Goal: Task Accomplishment & Management: Use online tool/utility

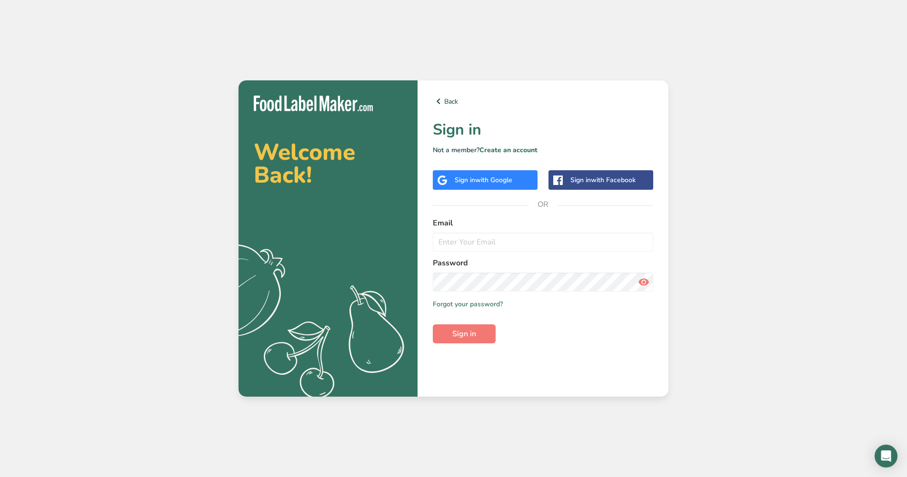
click at [476, 181] on div "Sign in with Google" at bounding box center [484, 180] width 58 height 10
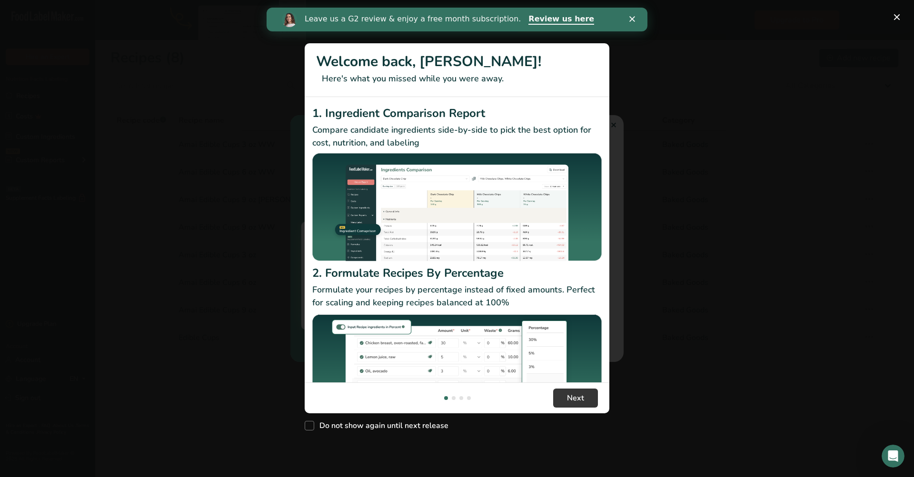
click at [633, 19] on icon "Close" at bounding box center [632, 19] width 6 height 6
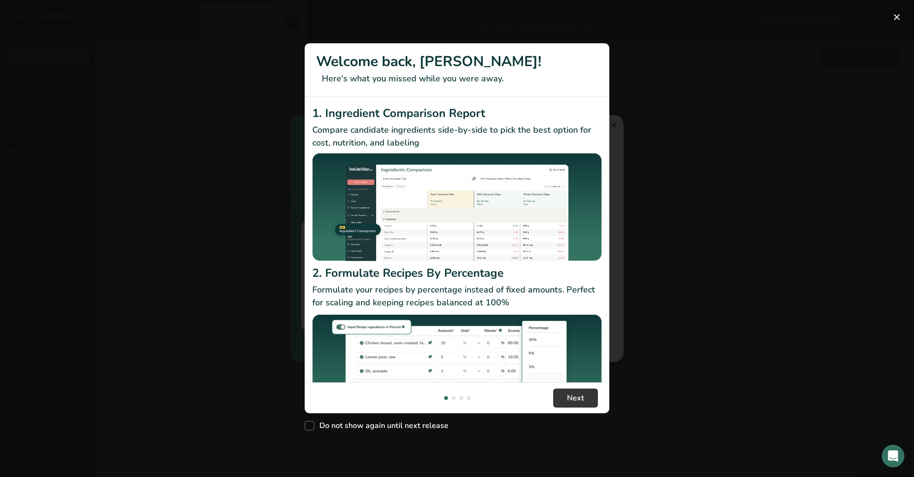
click at [896, 18] on button "New Features" at bounding box center [896, 17] width 15 height 15
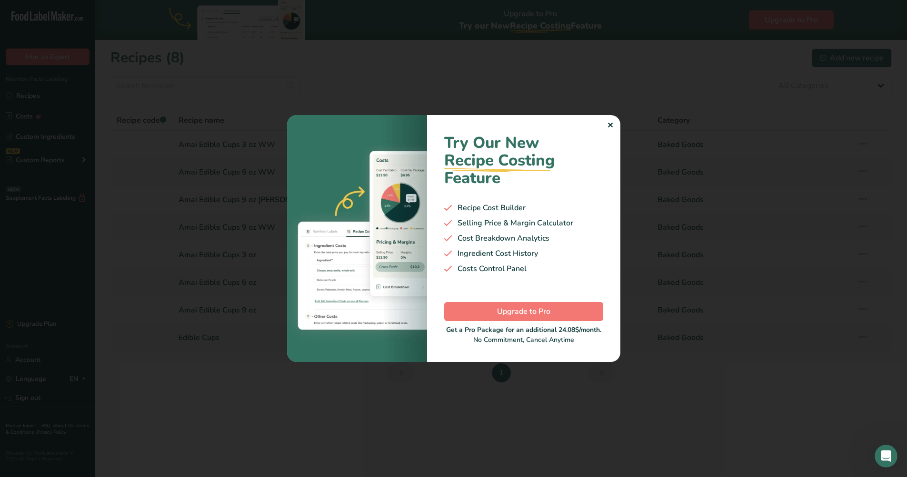
click at [610, 120] on div "✕" at bounding box center [610, 125] width 6 height 11
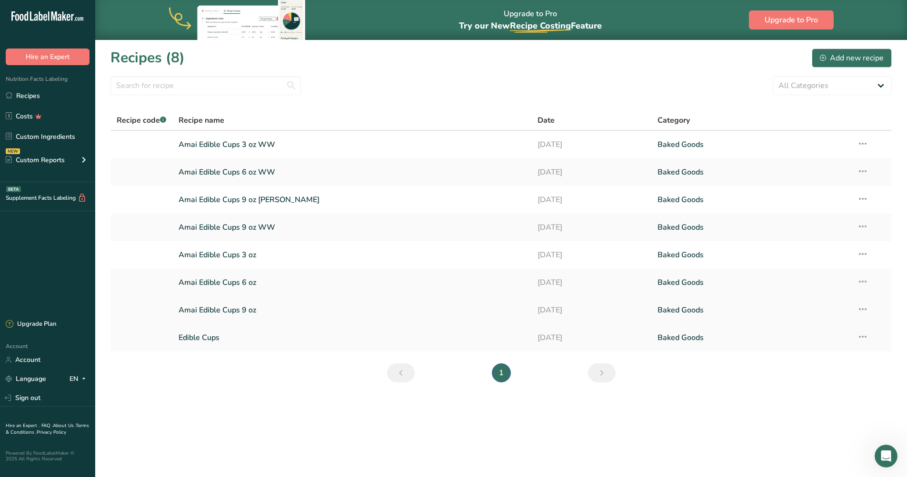
click at [226, 311] on link "Amai Edible Cups 9 oz" at bounding box center [352, 310] width 348 height 20
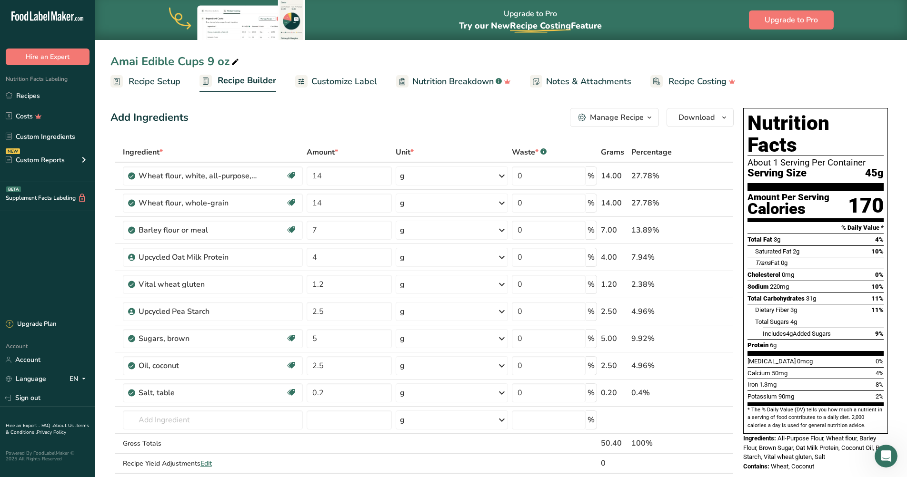
click at [235, 61] on icon at bounding box center [235, 62] width 9 height 13
click at [259, 59] on input "Amai Edible Cups 9 oz" at bounding box center [500, 61] width 781 height 17
click at [147, 81] on span "Recipe Setup" at bounding box center [155, 81] width 52 height 13
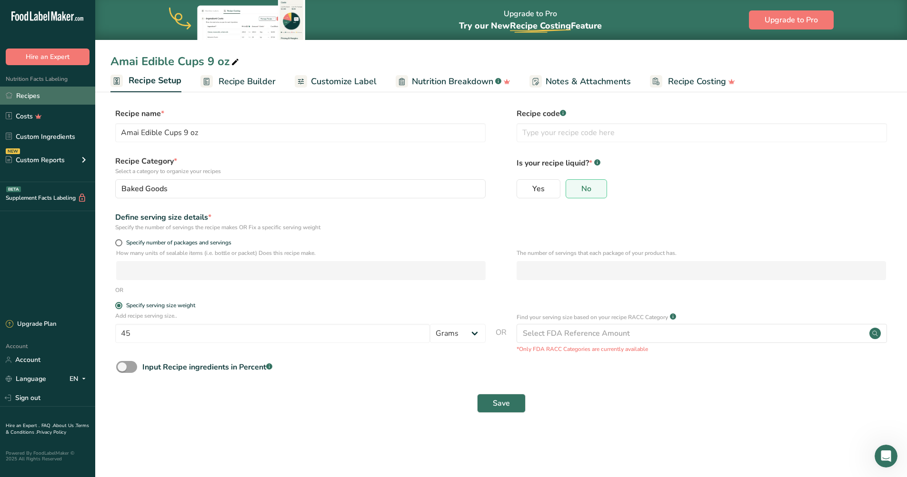
click at [40, 97] on link "Recipes" at bounding box center [47, 96] width 95 height 18
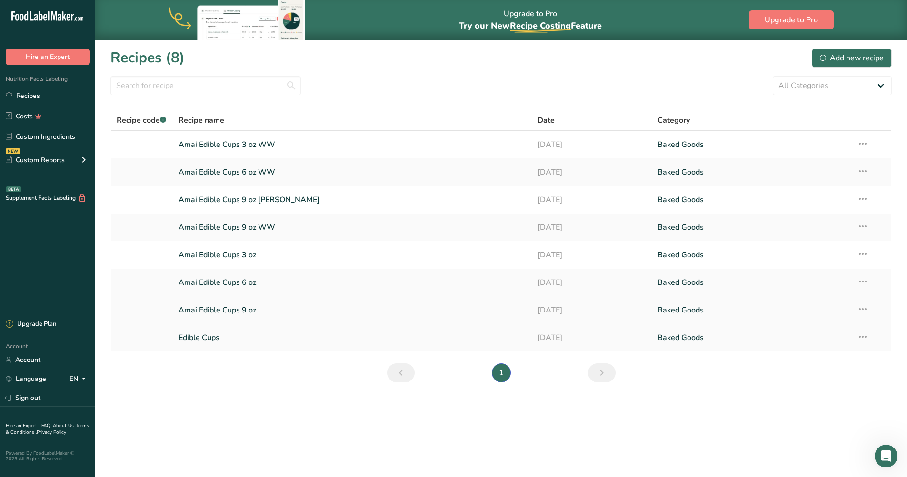
click at [862, 309] on icon at bounding box center [862, 309] width 11 height 17
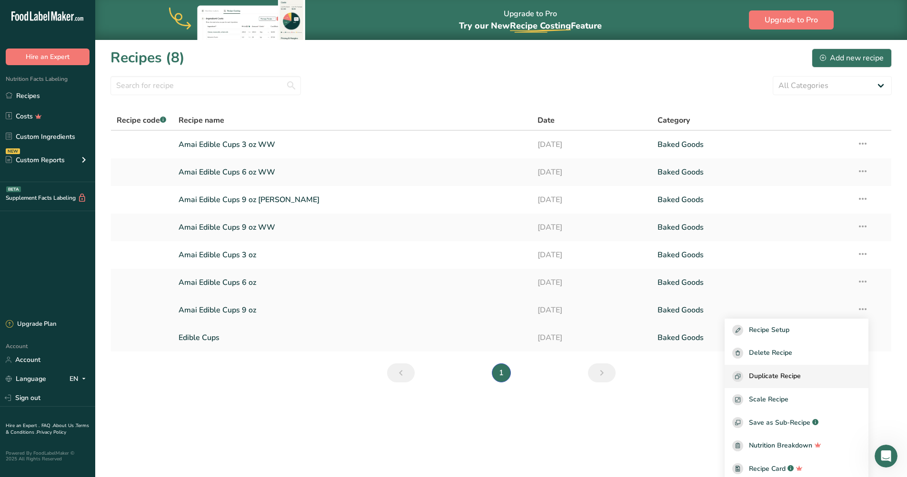
click at [789, 374] on span "Duplicate Recipe" at bounding box center [775, 376] width 52 height 11
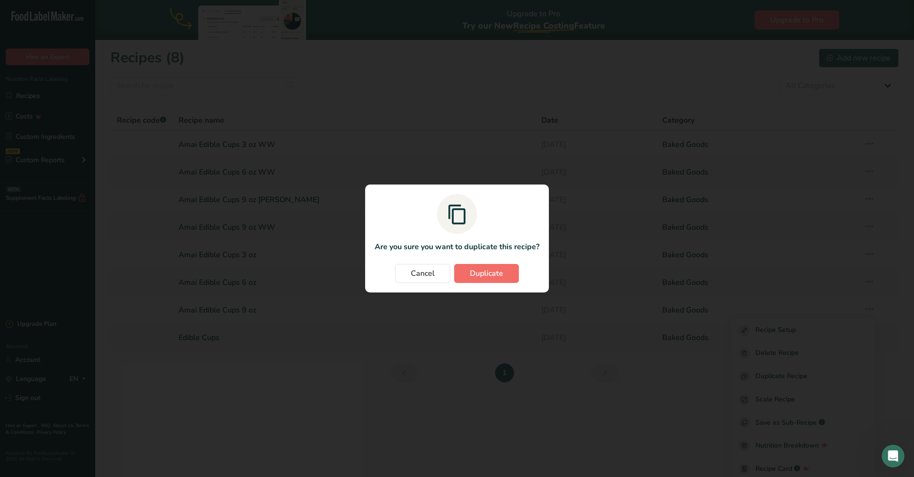
click at [474, 273] on span "Duplicate" at bounding box center [486, 273] width 33 height 11
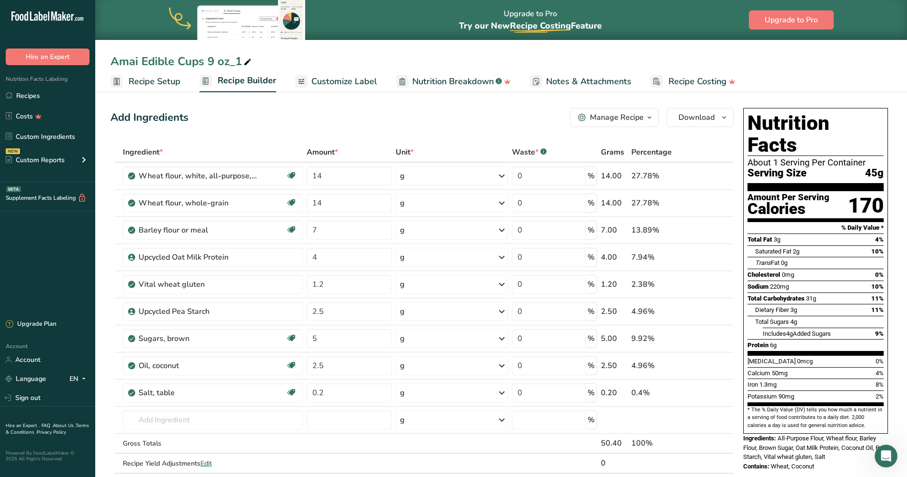
click at [250, 60] on icon at bounding box center [247, 62] width 9 height 13
type input "Amai Edible Cups 9 oz CN"
click at [262, 139] on div "Add Ingredients Manage Recipe Delete Recipe Duplicate Recipe Scale Recipe Save …" at bounding box center [424, 454] width 629 height 701
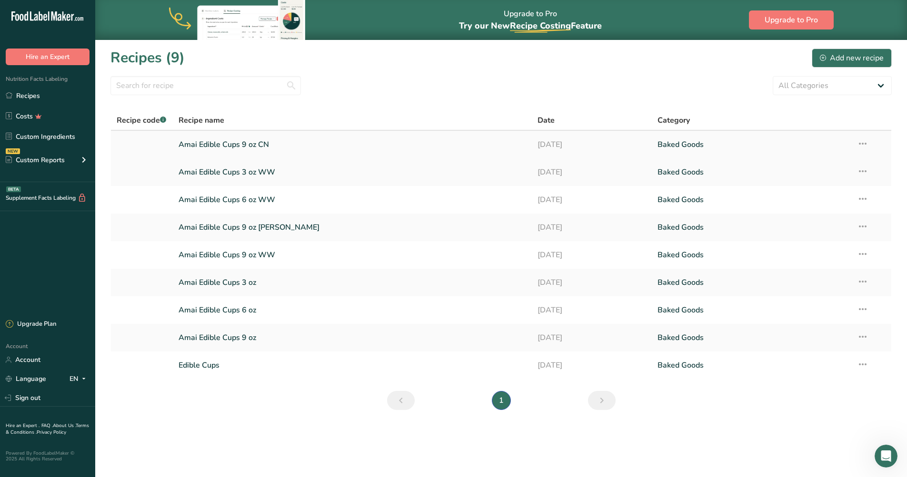
click at [863, 144] on icon at bounding box center [862, 143] width 11 height 17
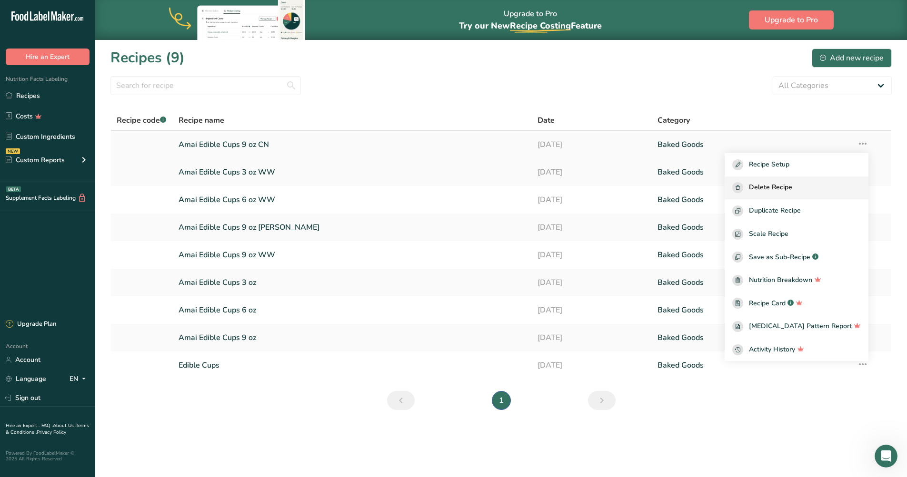
click at [776, 187] on span "Delete Recipe" at bounding box center [770, 187] width 43 height 11
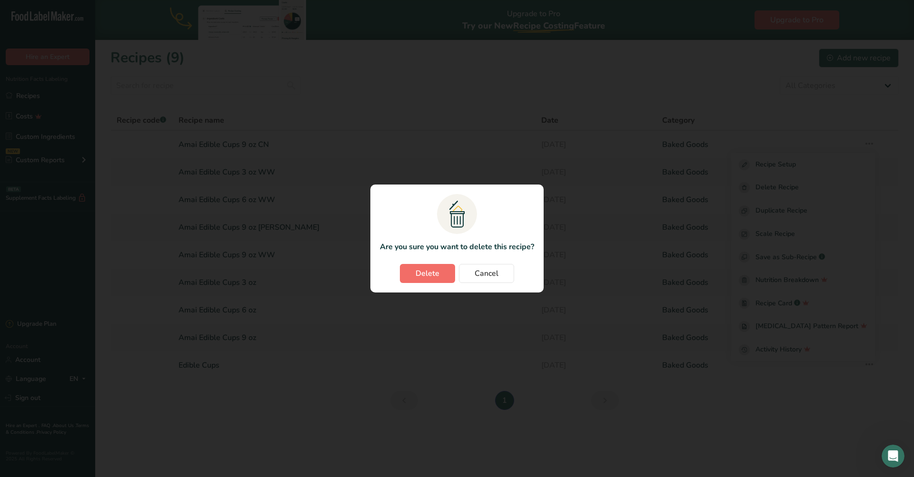
click at [415, 272] on button "Delete" at bounding box center [427, 273] width 55 height 19
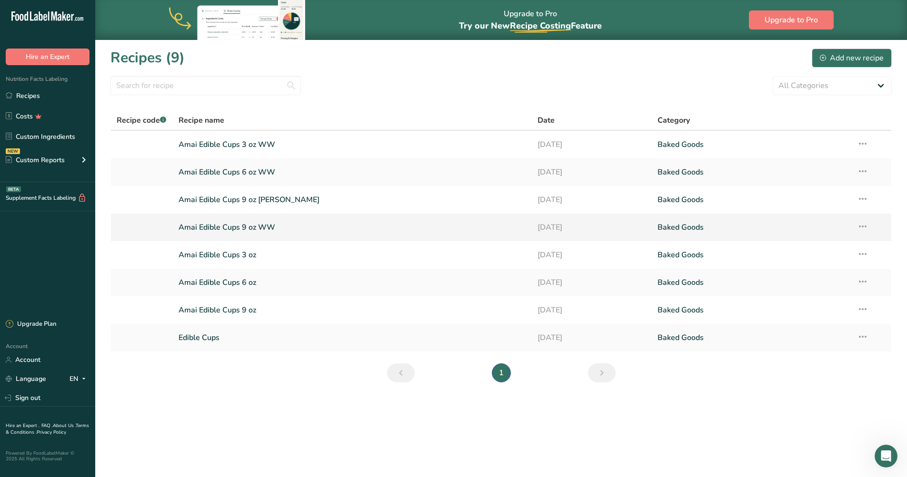
click at [863, 228] on icon at bounding box center [862, 226] width 11 height 17
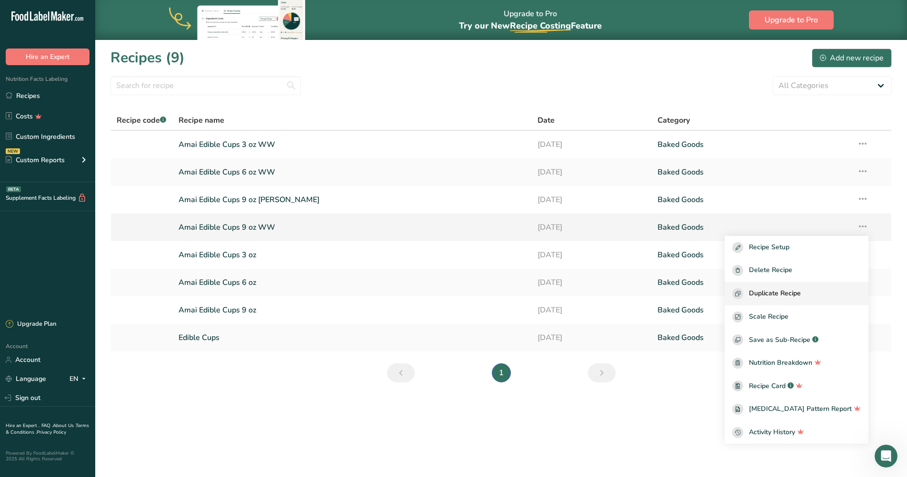
click at [784, 294] on span "Duplicate Recipe" at bounding box center [775, 293] width 52 height 11
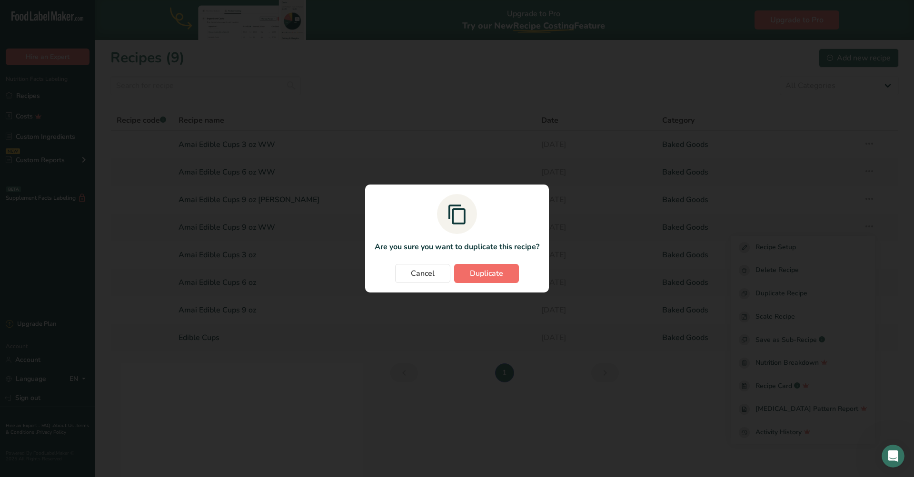
click at [487, 276] on span "Duplicate" at bounding box center [486, 273] width 33 height 11
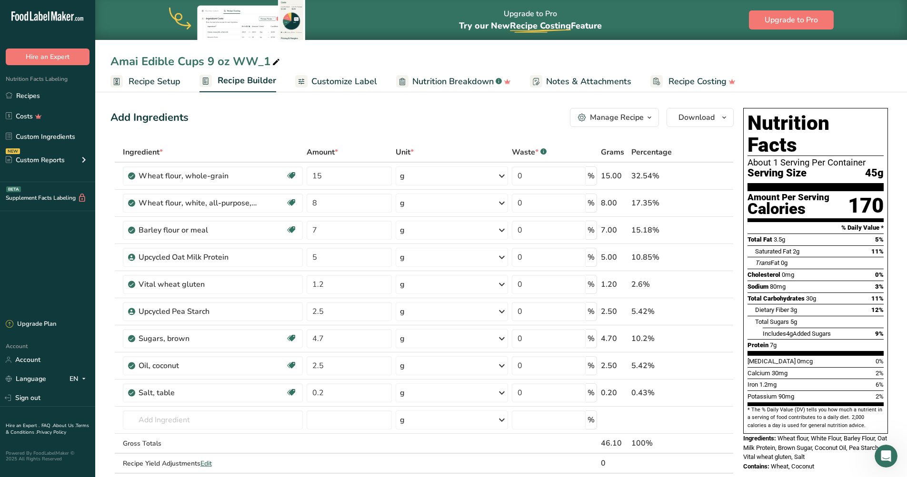
click at [269, 63] on div "Amai Edible Cups 9 oz WW_1" at bounding box center [195, 61] width 171 height 17
type input "Amai Edible Cups 9 oz CN"
click at [271, 145] on th "Ingredient *" at bounding box center [213, 153] width 184 height 20
click at [169, 339] on div "Sugars, brown" at bounding box center [198, 338] width 119 height 11
click at [281, 341] on div "Sugars, brown" at bounding box center [213, 338] width 148 height 11
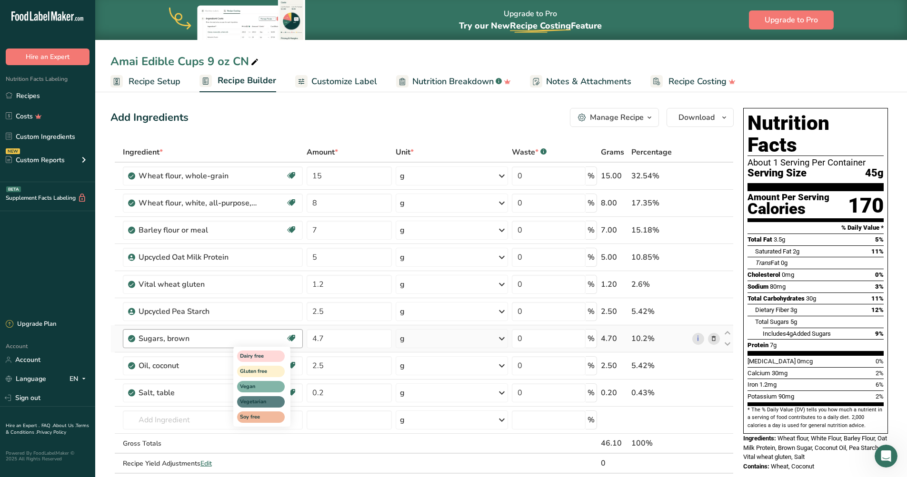
click at [290, 338] on icon at bounding box center [292, 338] width 10 height 15
click at [723, 117] on icon "button" at bounding box center [724, 118] width 8 height 12
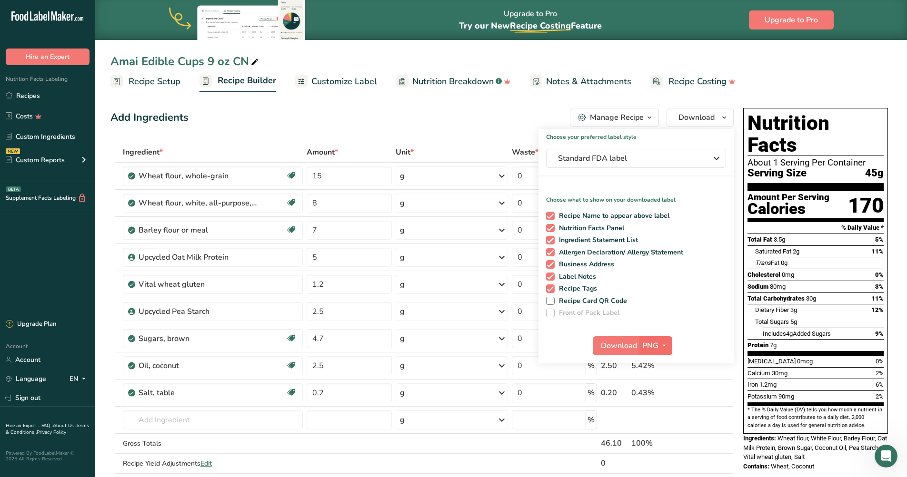
click at [661, 346] on icon "button" at bounding box center [664, 346] width 8 height 12
click at [740, 90] on ul "Recipe Setup Recipe Builder Customize Label Nutrition Breakdown .a-a{fill:#3473…" at bounding box center [500, 81] width 811 height 22
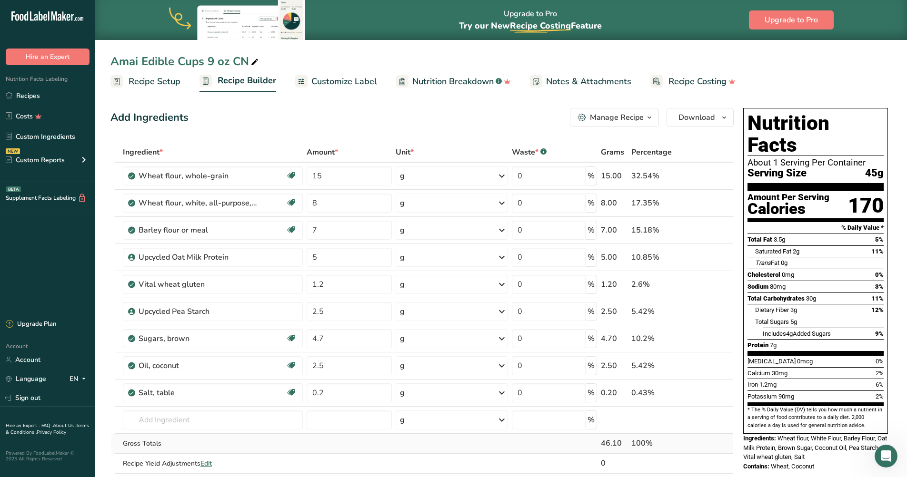
drag, startPoint x: 118, startPoint y: 173, endPoint x: 660, endPoint y: 443, distance: 606.0
click at [661, 445] on tbody "Wheat flour, whole-grain Dairy free Vegan Vegetarian Soy free 15 g Portions 1 c…" at bounding box center [422, 318] width 622 height 310
copy tbody "Wheat flour, whole-grain Dairy free Vegan Vegetarian Soy free g Portions 1 cup …"
